Goal: Find specific page/section: Find specific page/section

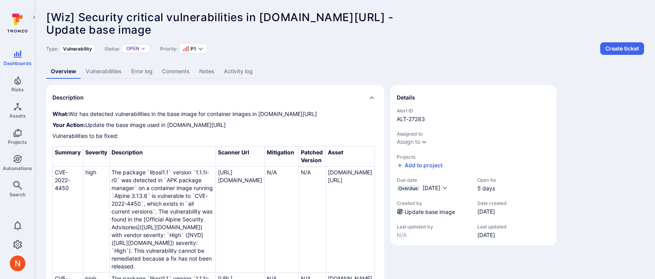
scroll to position [4, 0]
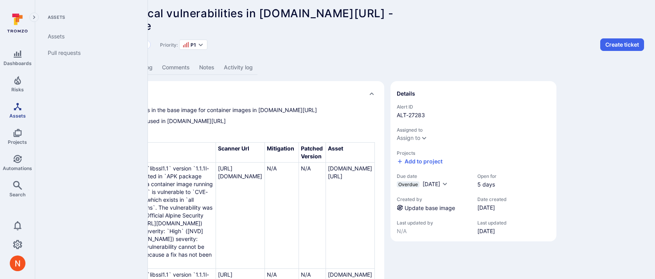
click at [8, 107] on link "Assets" at bounding box center [17, 110] width 35 height 23
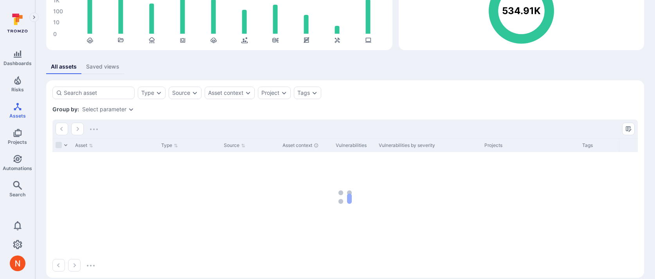
scroll to position [101, 0]
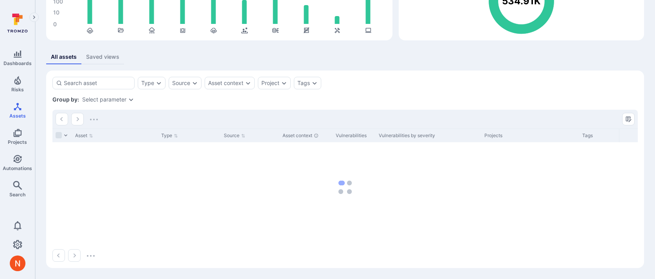
click at [113, 96] on div "Group by: Select parameter" at bounding box center [345, 100] width 586 height 8
click at [113, 99] on div "Select parameter" at bounding box center [104, 99] width 44 height 6
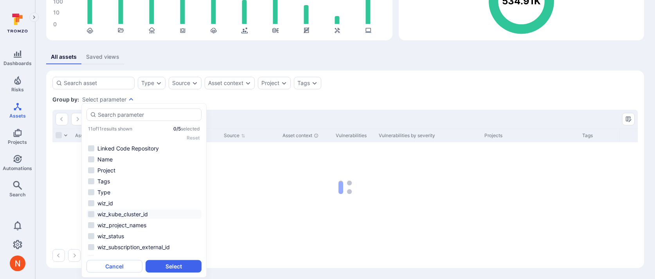
click at [120, 147] on li "Linked Code Repository" at bounding box center [144, 148] width 115 height 9
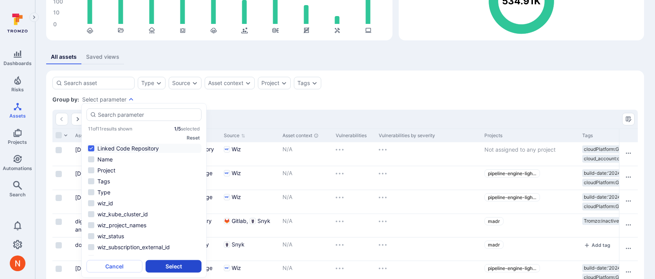
click at [166, 265] on button "Select" at bounding box center [174, 266] width 56 height 13
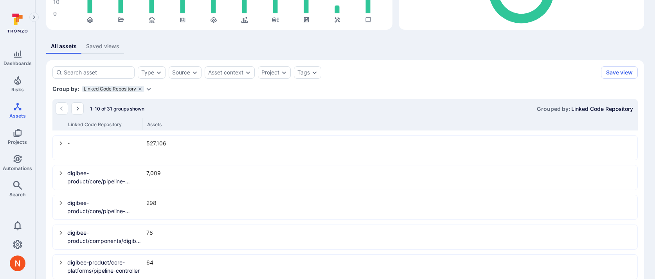
scroll to position [119, 0]
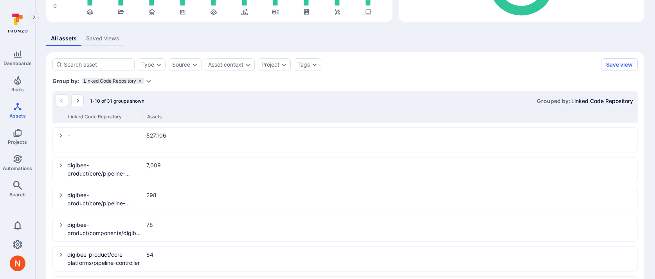
click at [61, 139] on button "select group" at bounding box center [61, 135] width 13 height 13
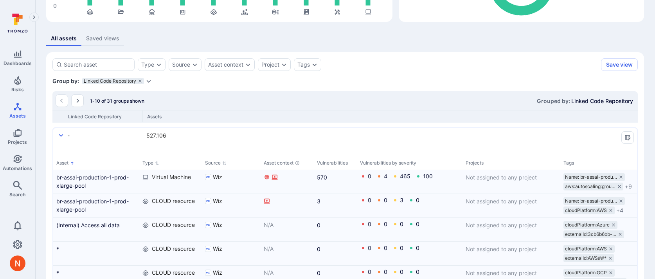
click at [151, 82] on icon "Expand dropdown" at bounding box center [149, 81] width 6 height 6
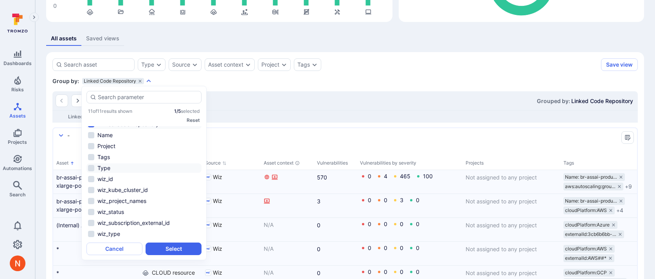
scroll to position [7, 0]
click at [157, 68] on div "Type" at bounding box center [152, 64] width 28 height 13
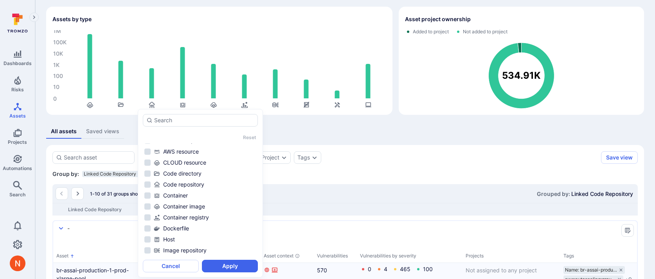
scroll to position [62, 0]
click at [187, 207] on div "Image repository" at bounding box center [205, 206] width 103 height 8
click at [206, 264] on button "Apply" at bounding box center [230, 266] width 56 height 13
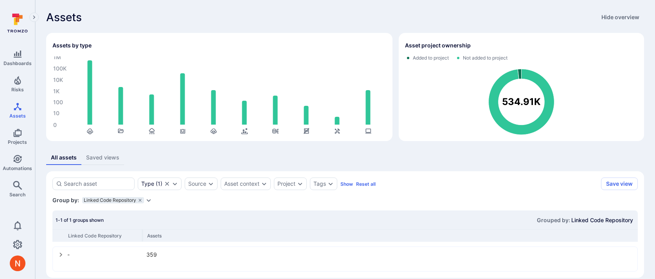
scroll to position [9, 0]
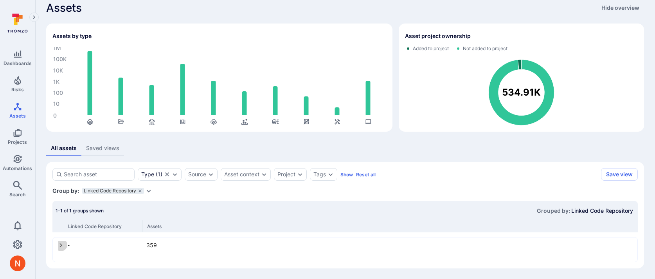
click at [61, 242] on icon "select group" at bounding box center [61, 245] width 6 height 6
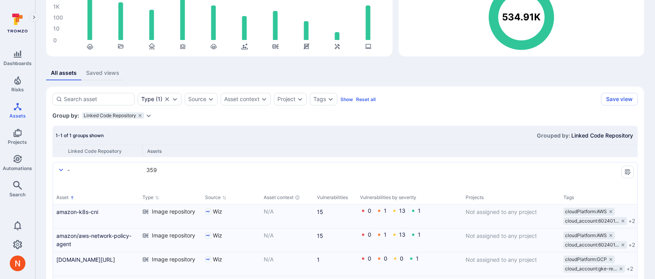
scroll to position [0, 0]
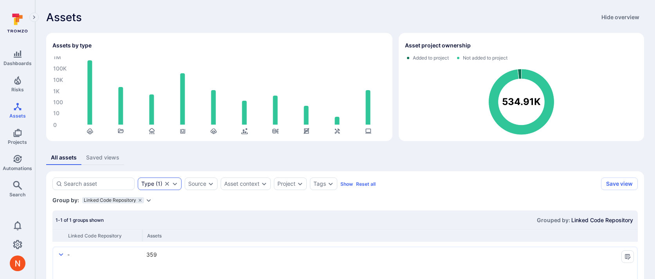
click at [158, 183] on div "Type ( 1 )" at bounding box center [151, 184] width 21 height 6
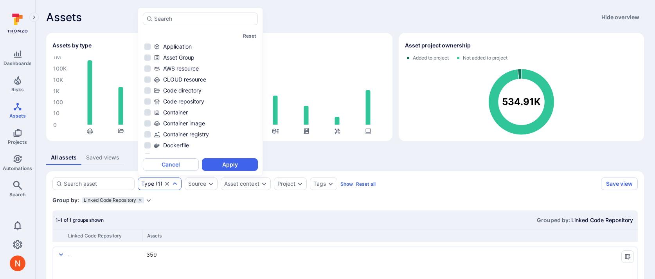
scroll to position [18, 0]
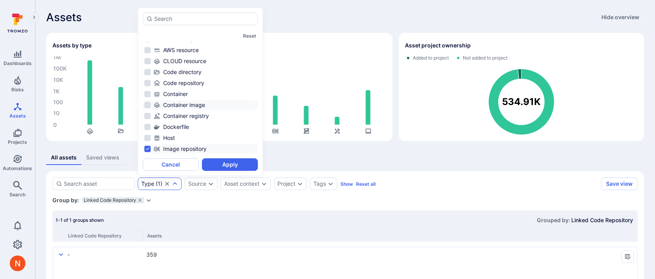
click at [195, 102] on div "Container image" at bounding box center [205, 105] width 103 height 8
click at [191, 95] on div "Container" at bounding box center [205, 94] width 103 height 8
click at [188, 151] on div "Image repository" at bounding box center [205, 149] width 103 height 8
click at [222, 163] on button "Apply" at bounding box center [230, 164] width 56 height 13
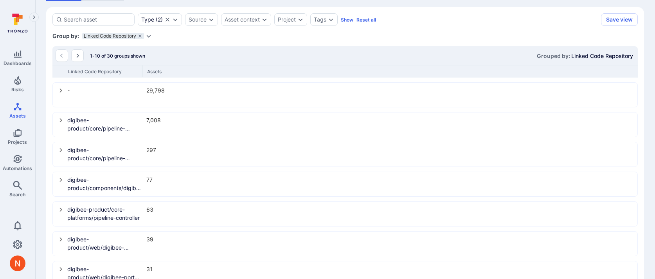
scroll to position [165, 0]
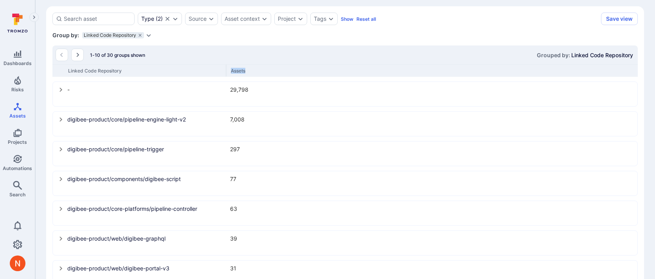
drag, startPoint x: 142, startPoint y: 70, endPoint x: 226, endPoint y: 82, distance: 84.7
click at [226, 82] on div "1-10 of 30 groups shown Grouped by: Linked Code Repository Linked Code Reposito…" at bounding box center [345, 209] width 586 height 329
click at [62, 90] on icon "select group" at bounding box center [61, 90] width 6 height 6
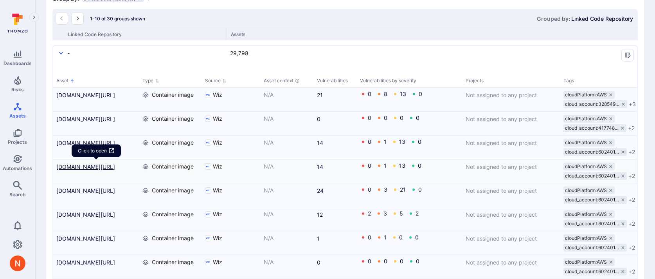
scroll to position [205, 0]
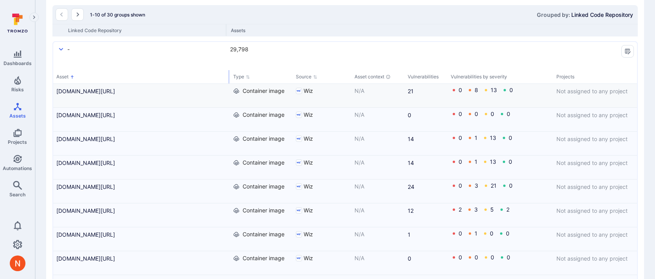
drag, startPoint x: 138, startPoint y: 72, endPoint x: 229, endPoint y: 89, distance: 92.4
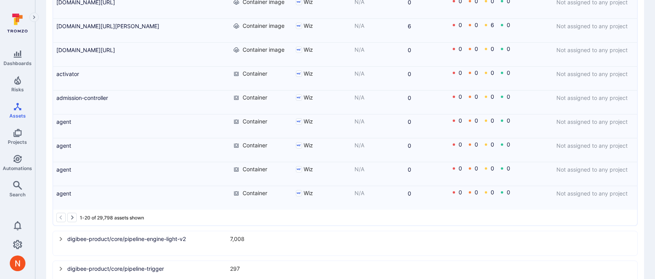
scroll to position [554, 0]
